Goal: Find specific page/section: Find specific page/section

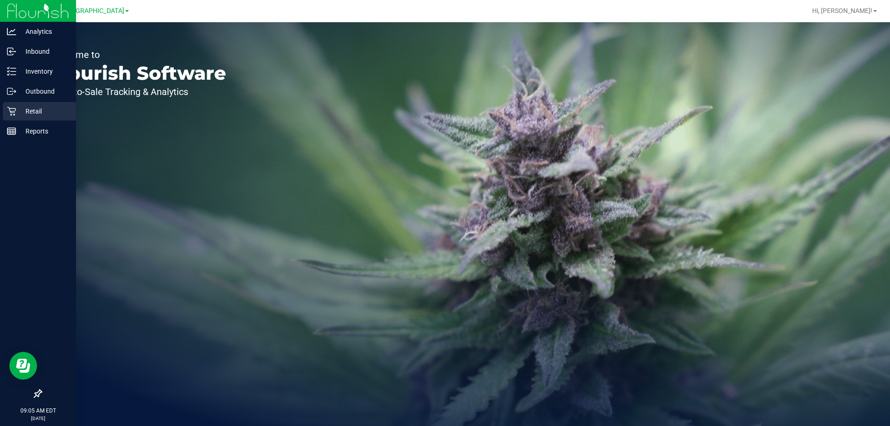
click at [41, 108] on p "Retail" at bounding box center [44, 111] width 56 height 11
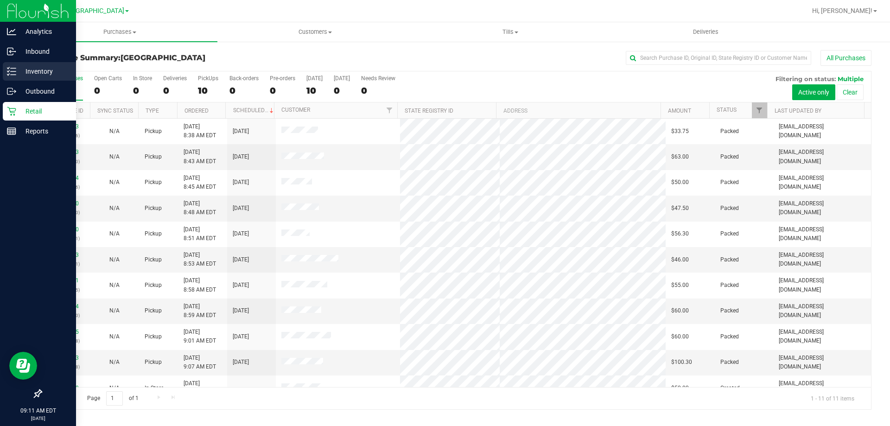
click at [23, 67] on p "Inventory" at bounding box center [44, 71] width 56 height 11
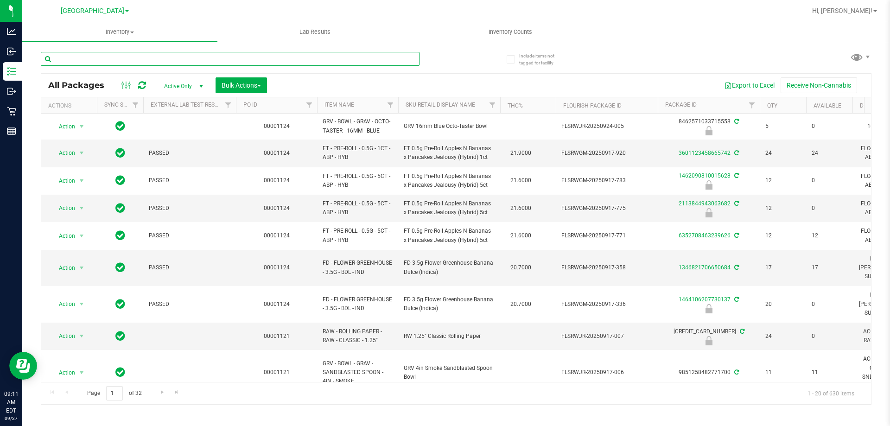
click at [150, 58] on input "text" at bounding box center [230, 59] width 379 height 14
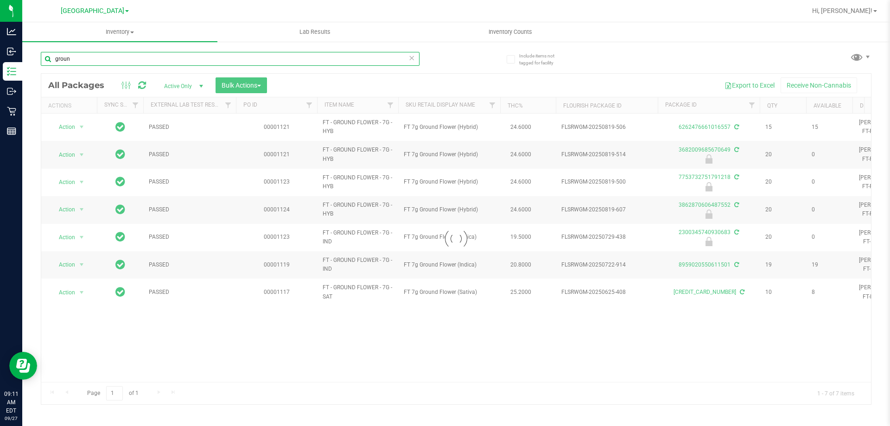
type input "groun"
